Goal: Information Seeking & Learning: Understand process/instructions

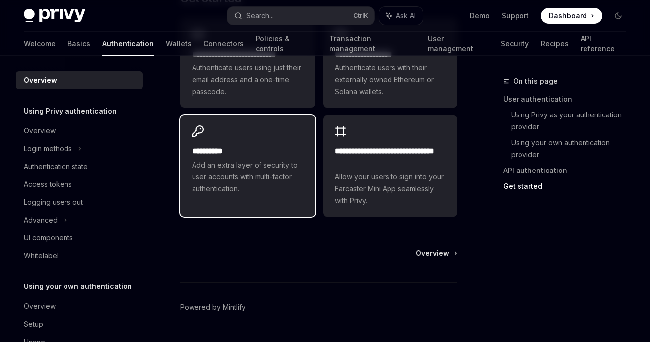
scroll to position [1008, 0]
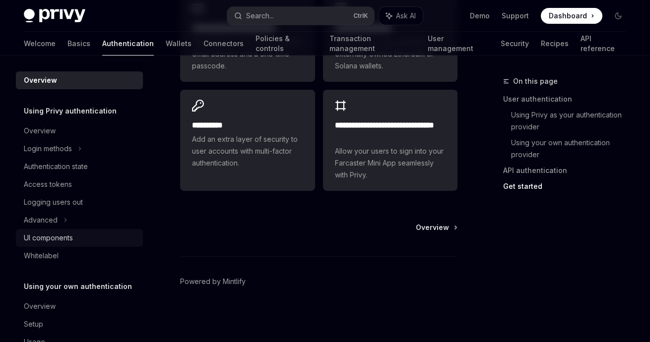
click at [64, 239] on div "UI components" at bounding box center [48, 238] width 49 height 12
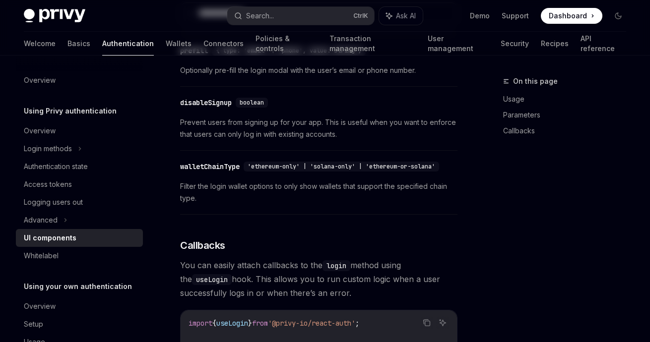
type textarea "*"
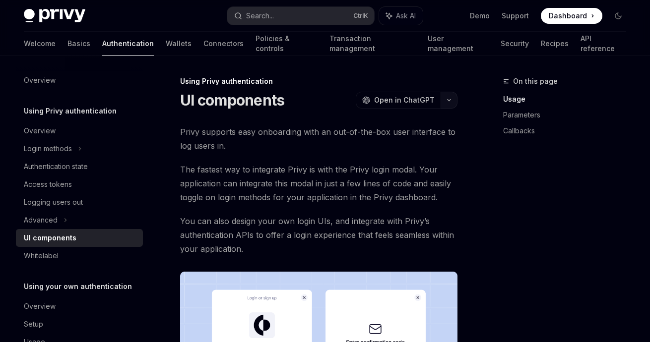
click at [448, 103] on button "button" at bounding box center [449, 100] width 17 height 17
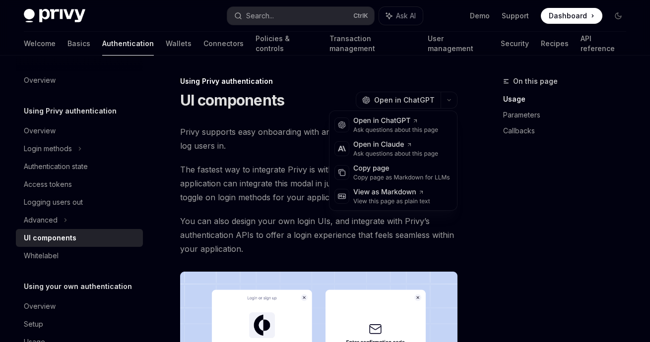
click at [486, 218] on div "On this page Usage Parameters Callbacks" at bounding box center [558, 208] width 151 height 267
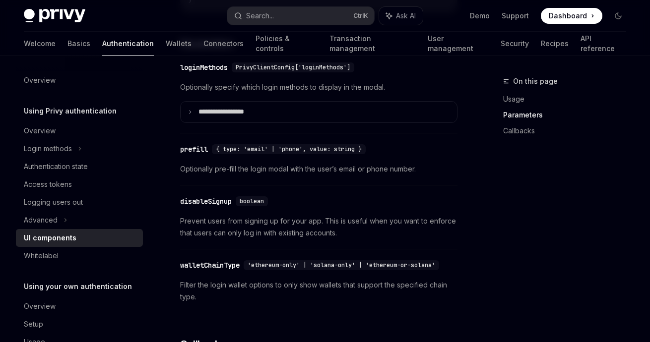
scroll to position [926, 0]
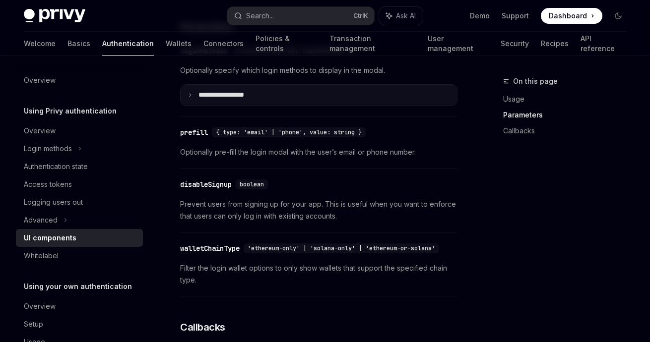
click at [236, 100] on p "**********" at bounding box center [232, 95] width 69 height 9
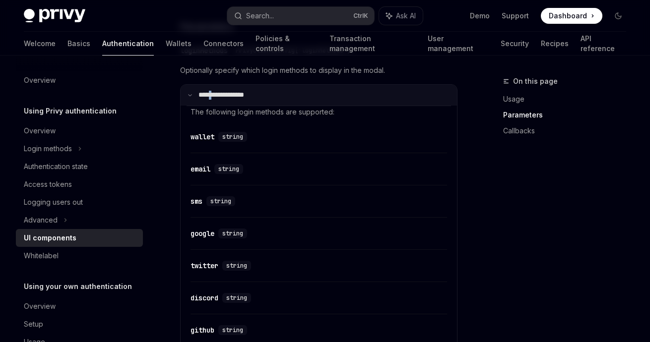
click at [215, 100] on p "**********" at bounding box center [231, 95] width 66 height 9
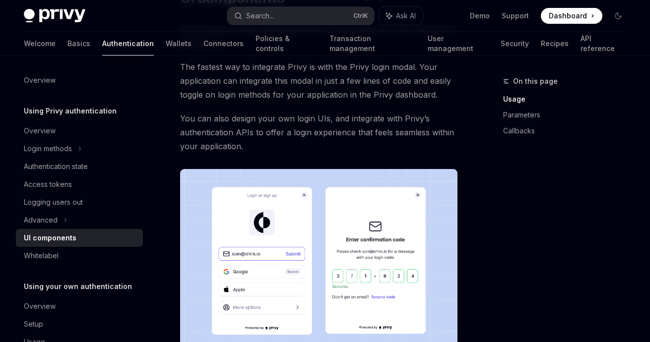
scroll to position [149, 0]
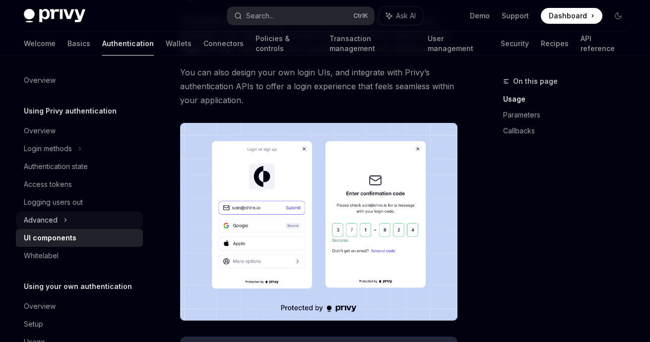
click at [64, 223] on icon at bounding box center [66, 220] width 4 height 12
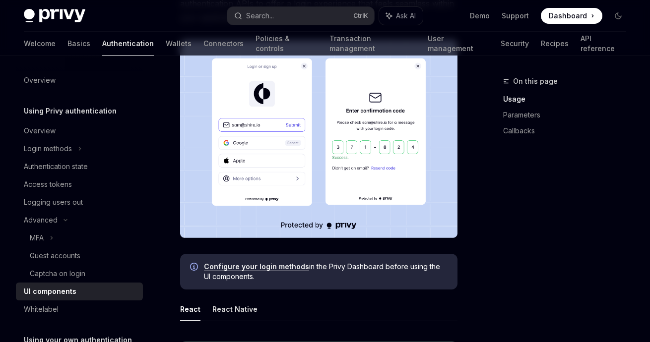
click at [528, 226] on div "On this page Usage Parameters Callbacks" at bounding box center [558, 208] width 151 height 267
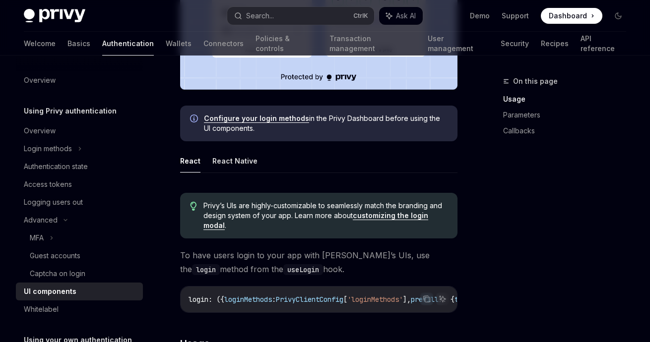
scroll to position [381, 0]
